Goal: Check status

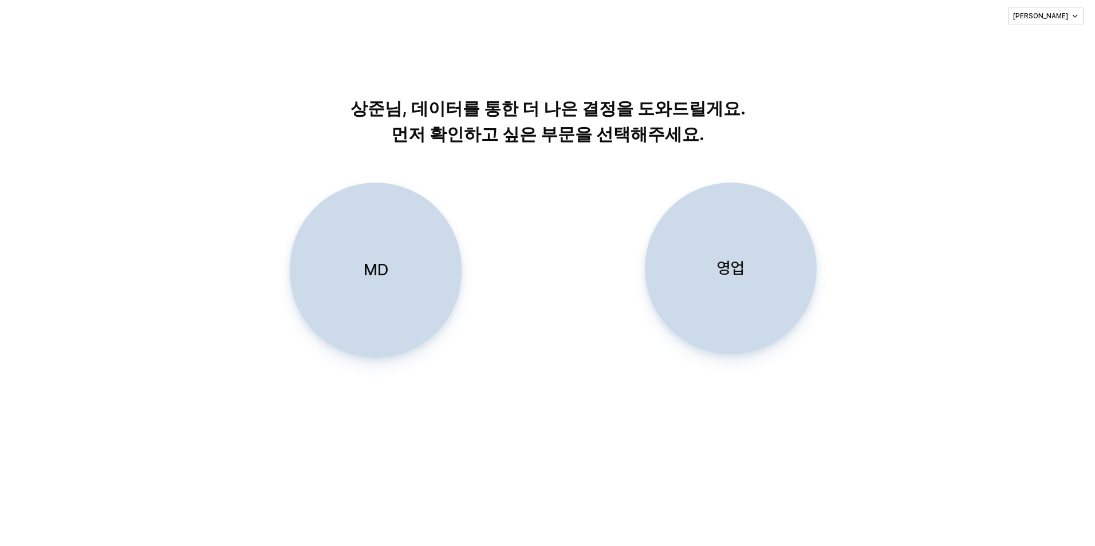
click at [761, 280] on div "영업" at bounding box center [731, 268] width 162 height 171
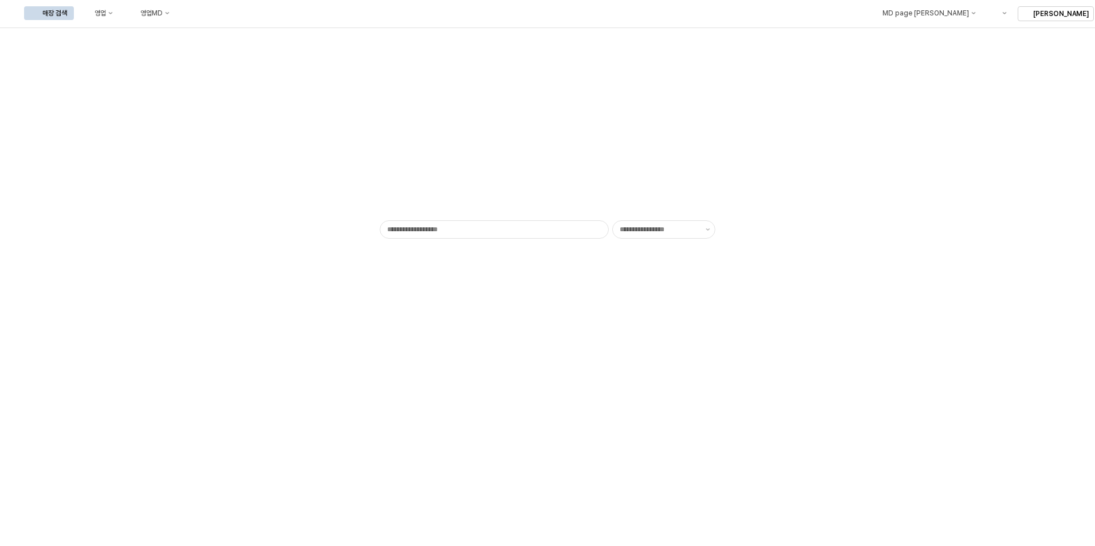
type input "******"
click at [120, 10] on button "영업" at bounding box center [98, 13] width 44 height 14
click at [219, 32] on div "목표매출 달성현황" at bounding box center [225, 34] width 61 height 9
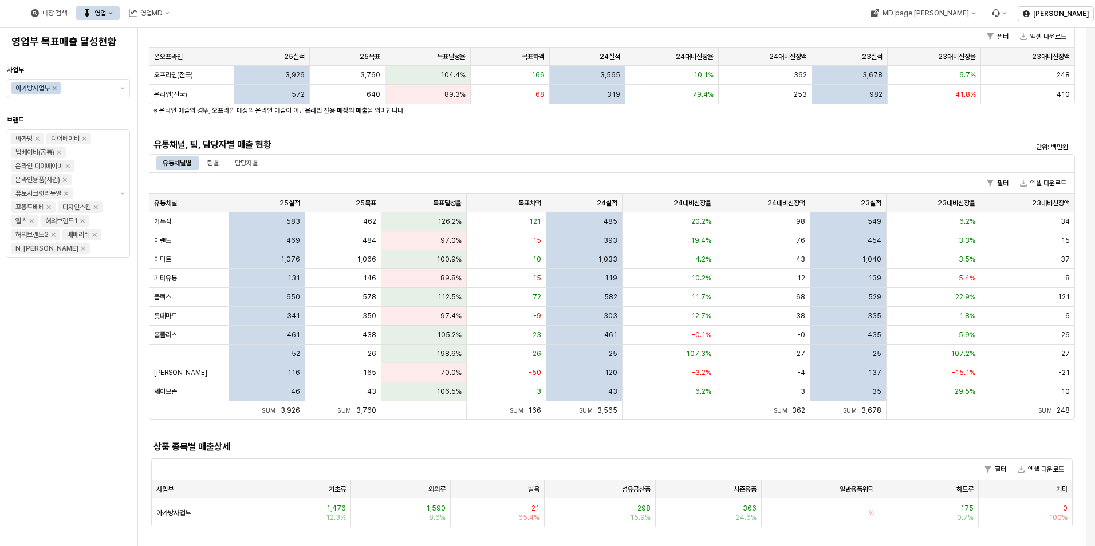
scroll to position [172, 0]
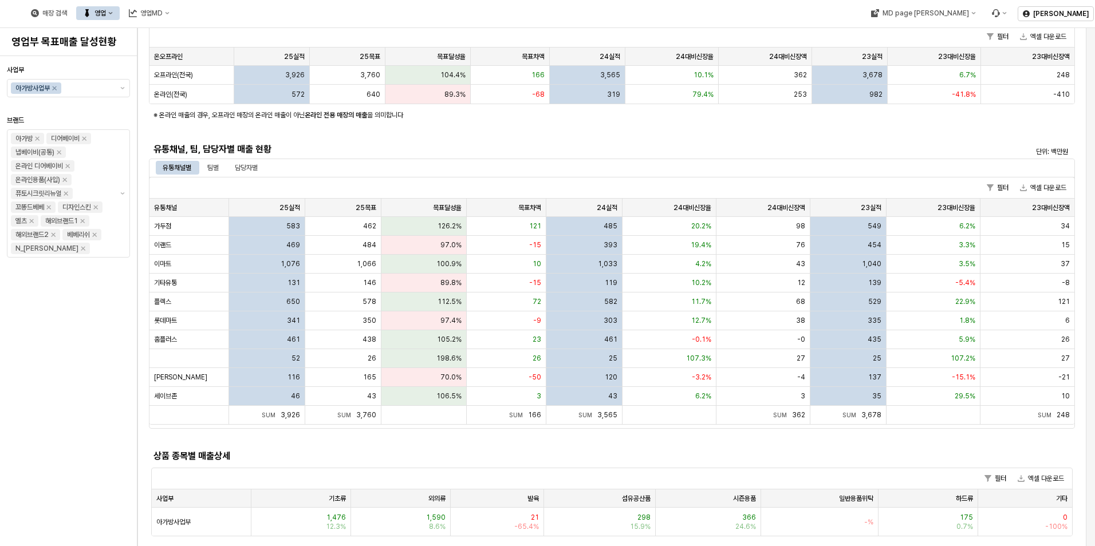
click at [747, 140] on div "사업부별 매출 현황 단위: 백만원 필터 엑셀 다운로드 사업부 사업부 25실적 25실적 25목표 25목표 목표달성율 목표달성율 목표차액 목표차액…" at bounding box center [612, 225] width 926 height 628
click at [192, 377] on div "[PERSON_NAME]" at bounding box center [190, 377] width 80 height 19
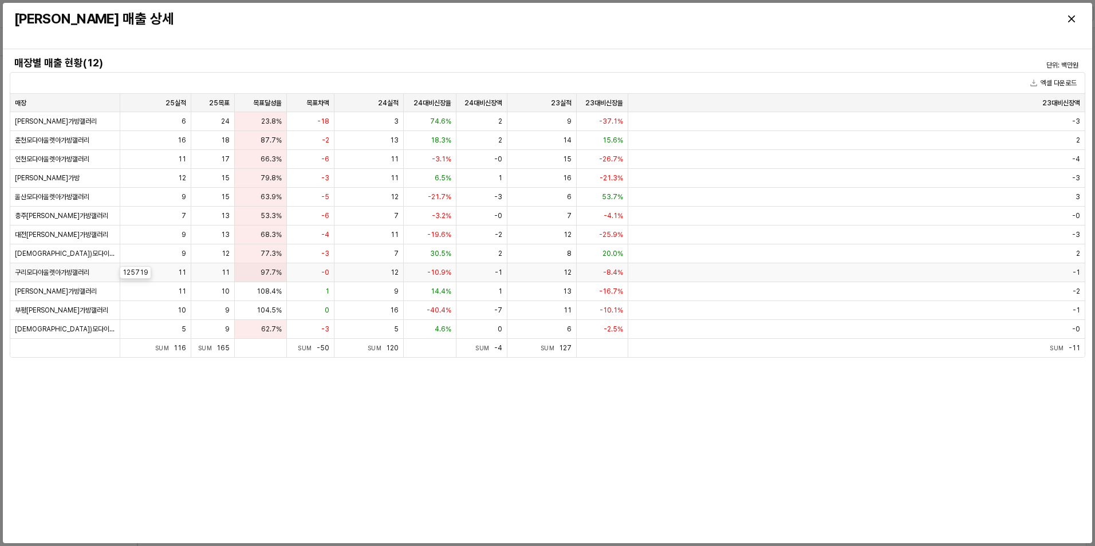
click at [96, 277] on div "구리모다아울렛아가방갤러리" at bounding box center [65, 273] width 110 height 19
click at [1068, 17] on div "Close" at bounding box center [1071, 18] width 17 height 17
